Goal: Task Accomplishment & Management: Use online tool/utility

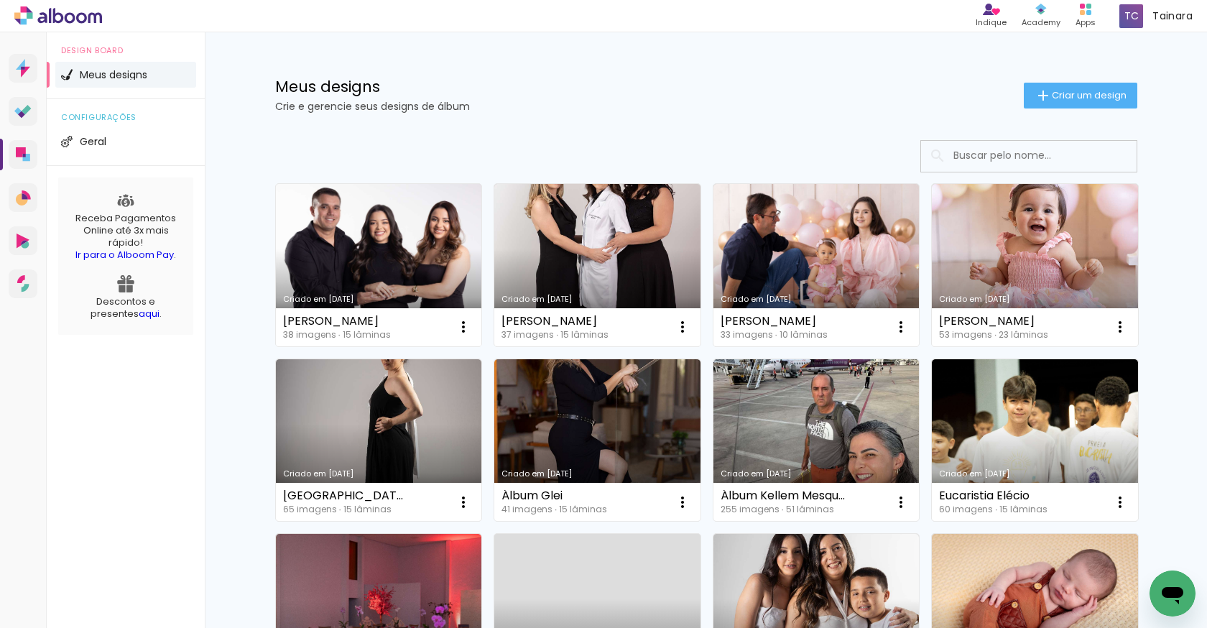
click at [414, 262] on link "Criado em [DATE]" at bounding box center [379, 265] width 206 height 162
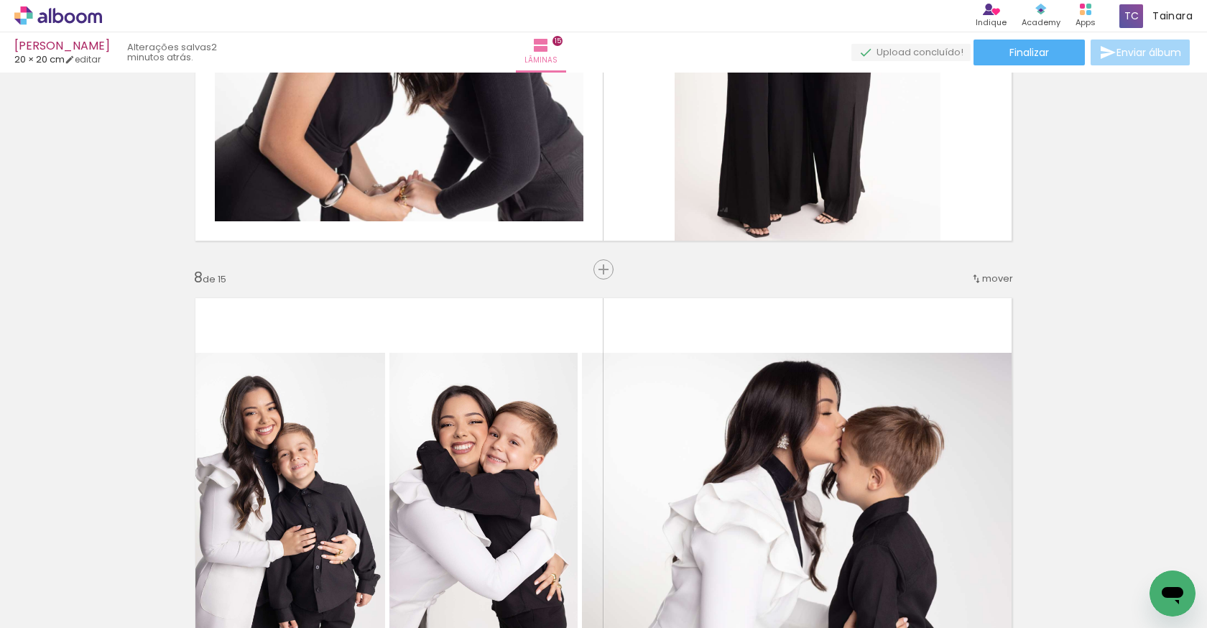
scroll to position [2390, 0]
